Goal: Information Seeking & Learning: Find specific fact

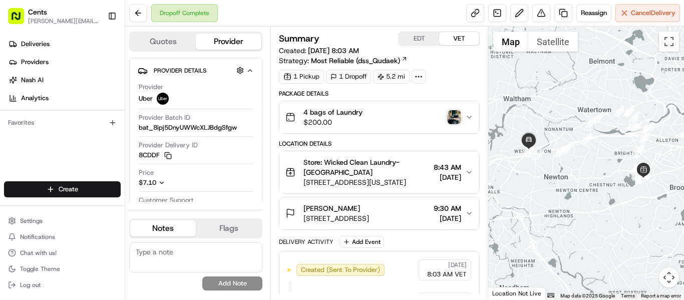
click at [457, 114] on img "button" at bounding box center [454, 117] width 14 height 14
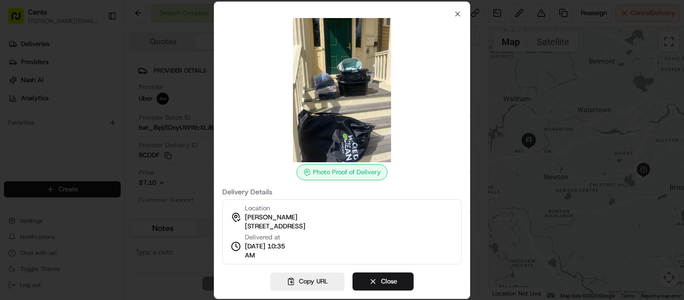
click at [347, 98] on img at bounding box center [342, 90] width 144 height 144
drag, startPoint x: 381, startPoint y: 223, endPoint x: 308, endPoint y: 231, distance: 74.0
click at [308, 231] on div "Location [PERSON_NAME] [STREET_ADDRESS] Delivered at [DATE] 10:35 AM" at bounding box center [341, 231] width 239 height 65
copy span "Newton, MA 02465, [GEOGRAPHIC_DATA]"
click at [306, 213] on div "Location [PERSON_NAME] [STREET_ADDRESS]" at bounding box center [275, 217] width 61 height 27
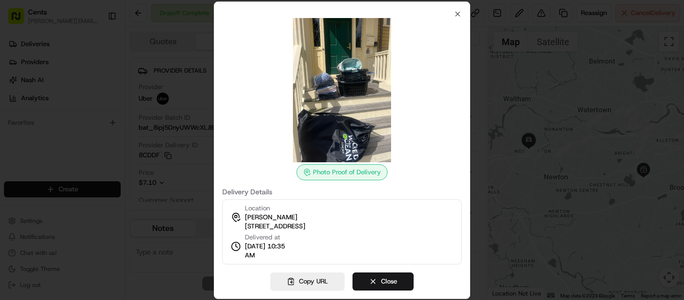
drag, startPoint x: 391, startPoint y: 220, endPoint x: 245, endPoint y: 213, distance: 146.4
click at [246, 219] on div "Location [PERSON_NAME] [STREET_ADDRESS] Delivered at [DATE] 10:35 AM" at bounding box center [341, 231] width 239 height 65
copy div "[PERSON_NAME] [STREET_ADDRESS]"
click at [458, 15] on icon "button" at bounding box center [458, 14] width 8 height 8
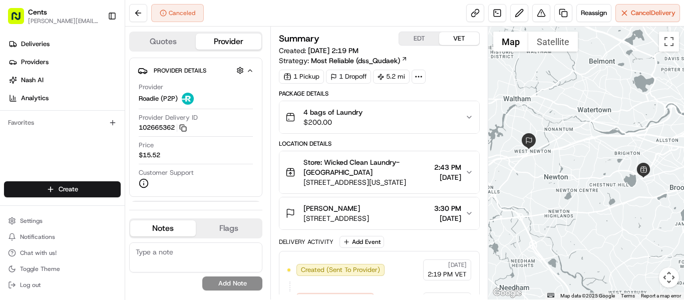
drag, startPoint x: 304, startPoint y: 220, endPoint x: 412, endPoint y: 221, distance: 108.2
click at [369, 221] on span "[STREET_ADDRESS]" at bounding box center [337, 218] width 66 height 10
copy span "12 Columbus Place, Newton, MA"
